Goal: Find specific page/section

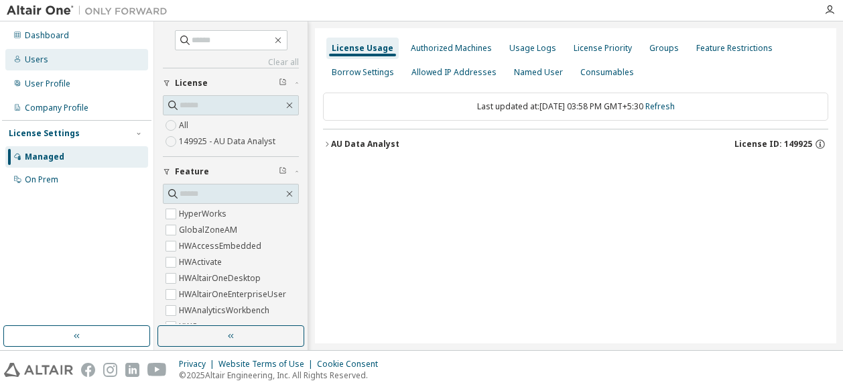
click at [68, 66] on div "Users" at bounding box center [76, 59] width 143 height 21
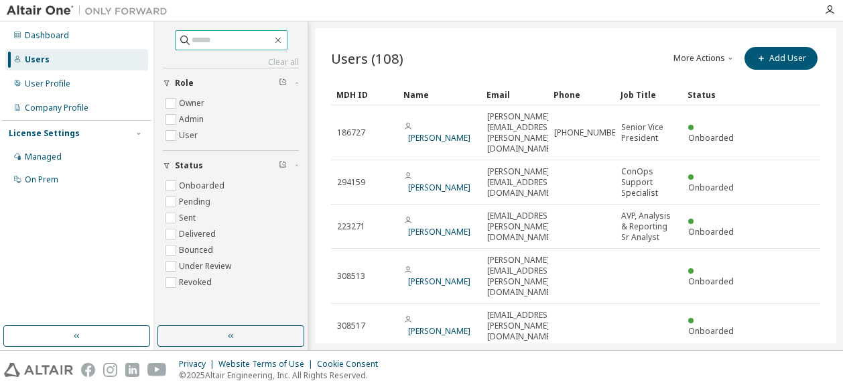
click at [219, 42] on input "text" at bounding box center [232, 40] width 80 height 13
type input "******"
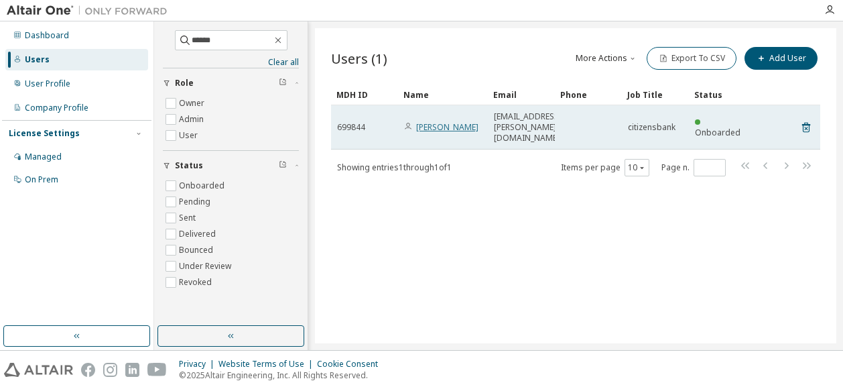
click at [440, 121] on link "[PERSON_NAME]" at bounding box center [447, 126] width 62 height 11
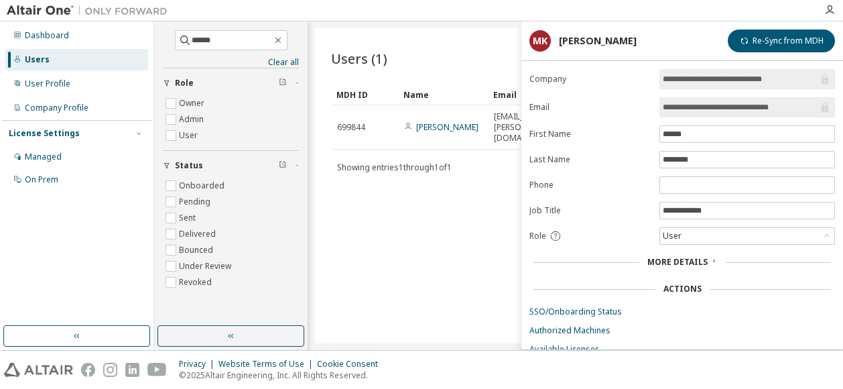
scroll to position [38, 0]
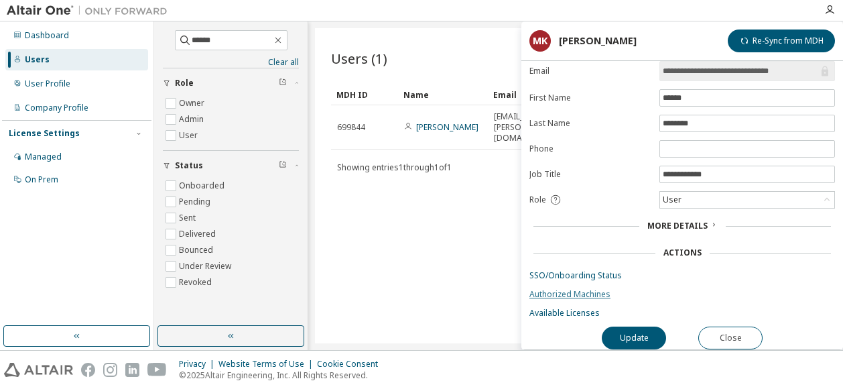
click at [569, 289] on link "Authorized Machines" at bounding box center [682, 294] width 306 height 11
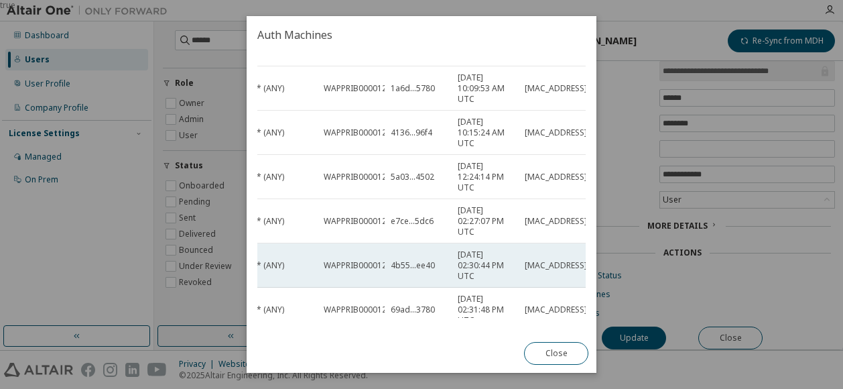
scroll to position [363, 59]
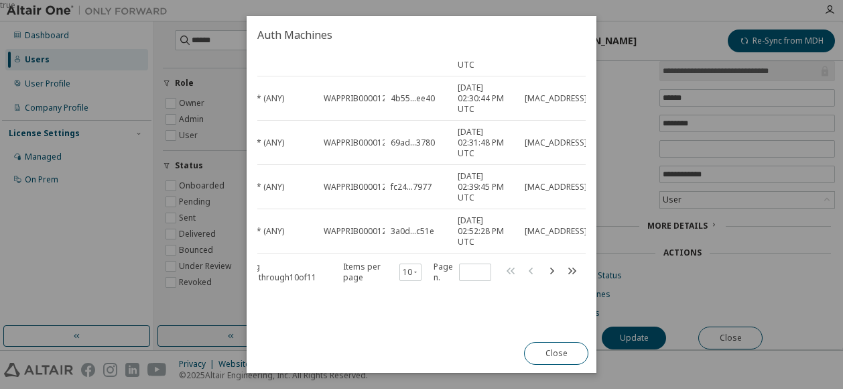
drag, startPoint x: 504, startPoint y: 308, endPoint x: 580, endPoint y: 306, distance: 76.4
click at [580, 306] on div "Authorized Machines (11) Clear Load Save Save As Field Operator Value Select fi…" at bounding box center [421, 190] width 328 height 256
